Goal: Task Accomplishment & Management: Complete application form

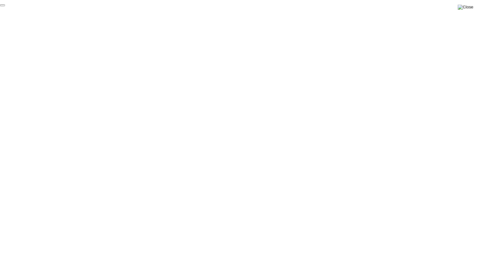
click at [472, 5] on img at bounding box center [466, 7] width 16 height 5
click at [470, 8] on img at bounding box center [466, 7] width 16 height 5
